Goal: Find specific page/section: Find specific page/section

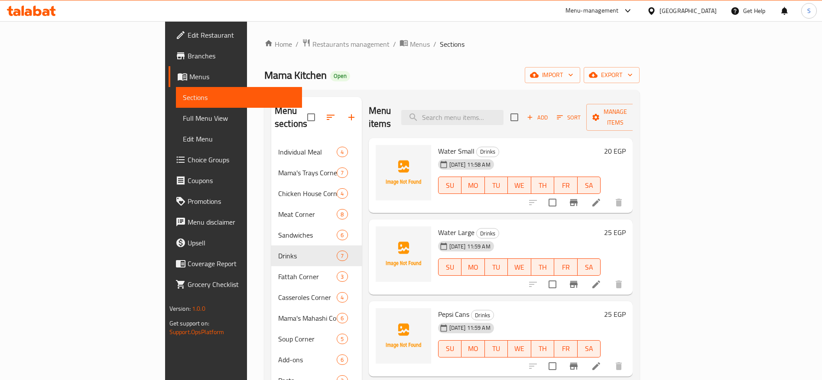
click at [497, 74] on div "Mama Kitchen Open import export" at bounding box center [451, 75] width 375 height 16
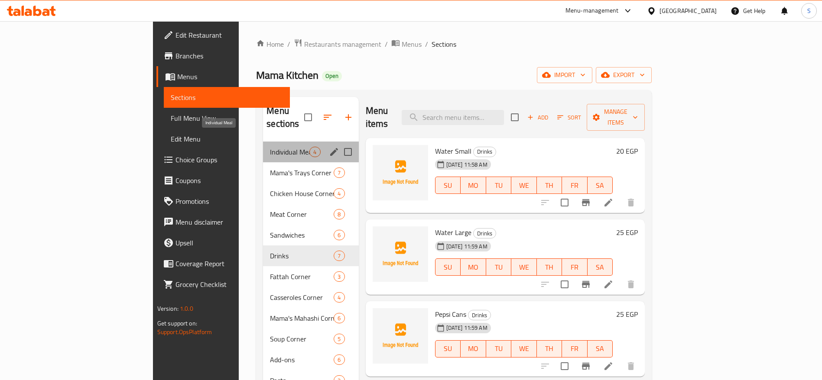
click at [270, 147] on span "Individual Meal" at bounding box center [289, 152] width 39 height 10
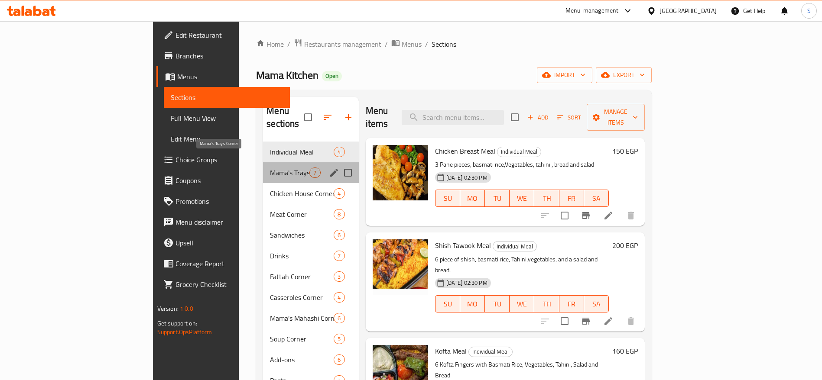
click at [270, 168] on span "Mama's Trays Corner" at bounding box center [289, 173] width 39 height 10
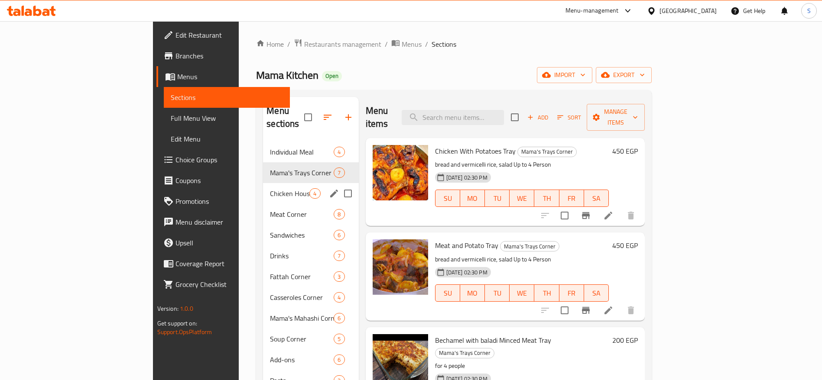
click at [270, 188] on span "Chicken House Corner" at bounding box center [289, 193] width 39 height 10
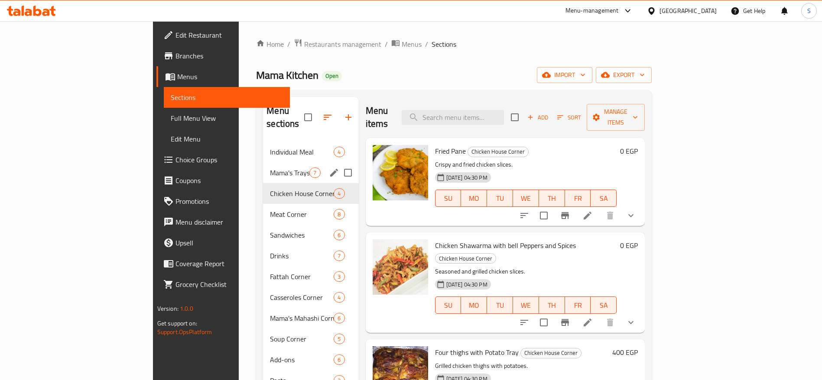
click at [270, 168] on span "Mama's Trays Corner" at bounding box center [289, 173] width 39 height 10
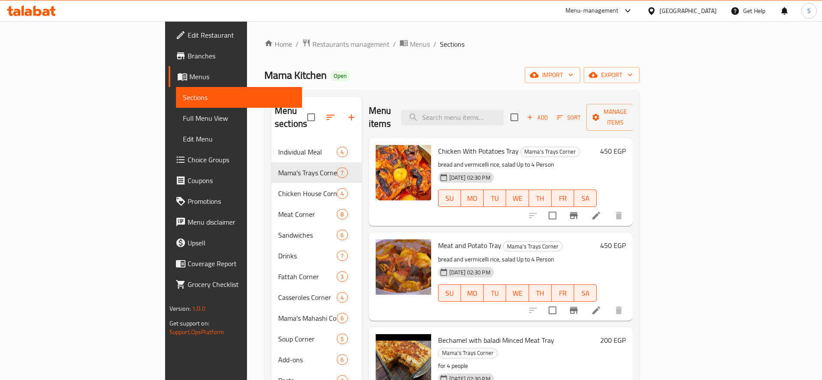
click at [518, 75] on div "Mama Kitchen Open import export" at bounding box center [451, 75] width 375 height 16
